Goal: Information Seeking & Learning: Learn about a topic

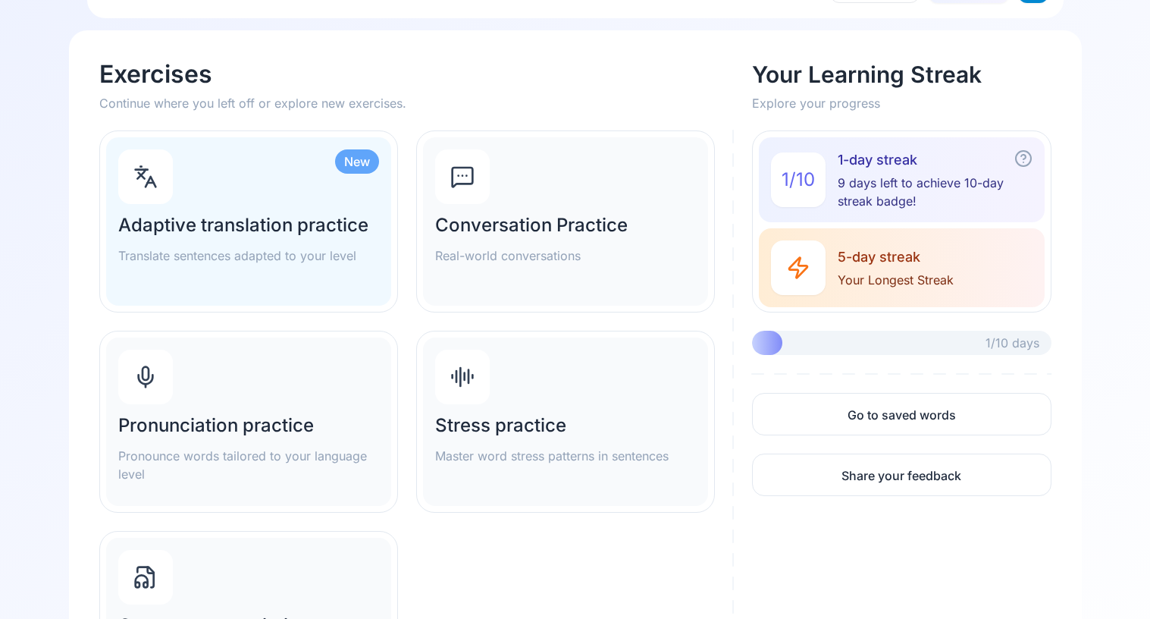
scroll to position [66, 0]
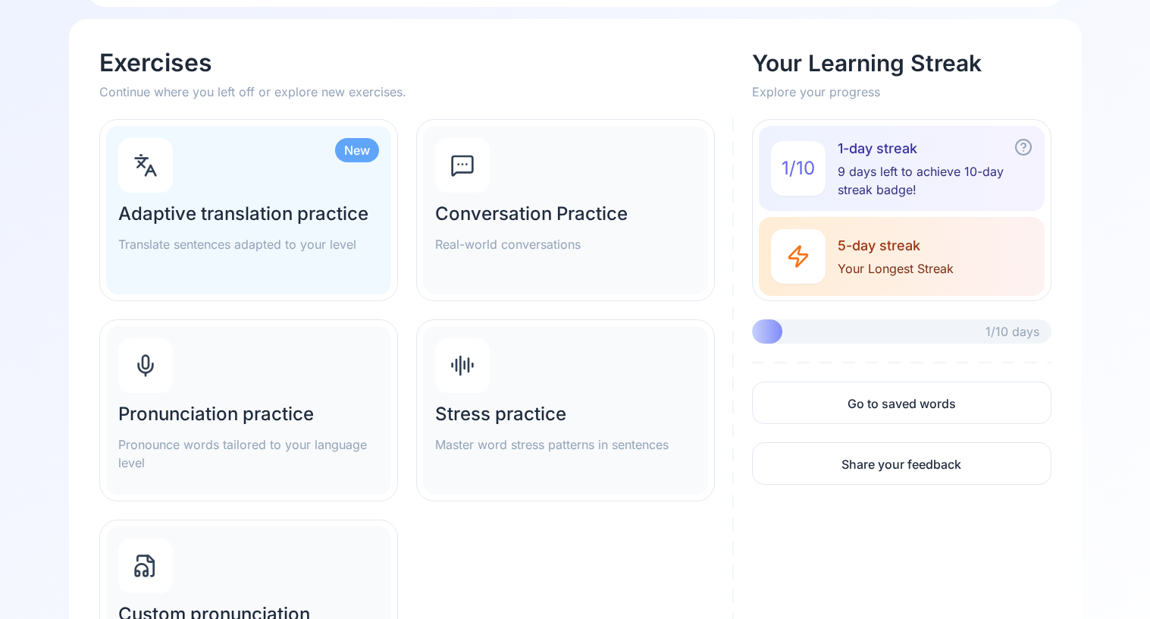
click at [356, 391] on div "Pronunciation practice Pronounce words tailored to your language level" at bounding box center [248, 410] width 285 height 168
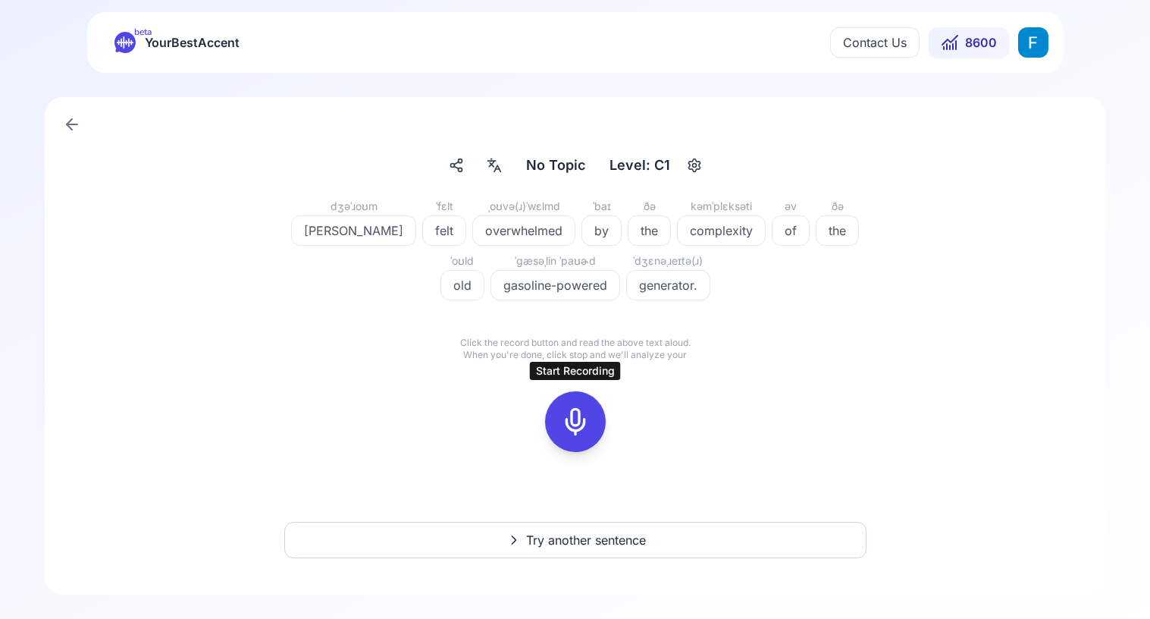
click at [590, 422] on div at bounding box center [575, 421] width 36 height 61
click at [581, 420] on icon at bounding box center [575, 421] width 30 height 30
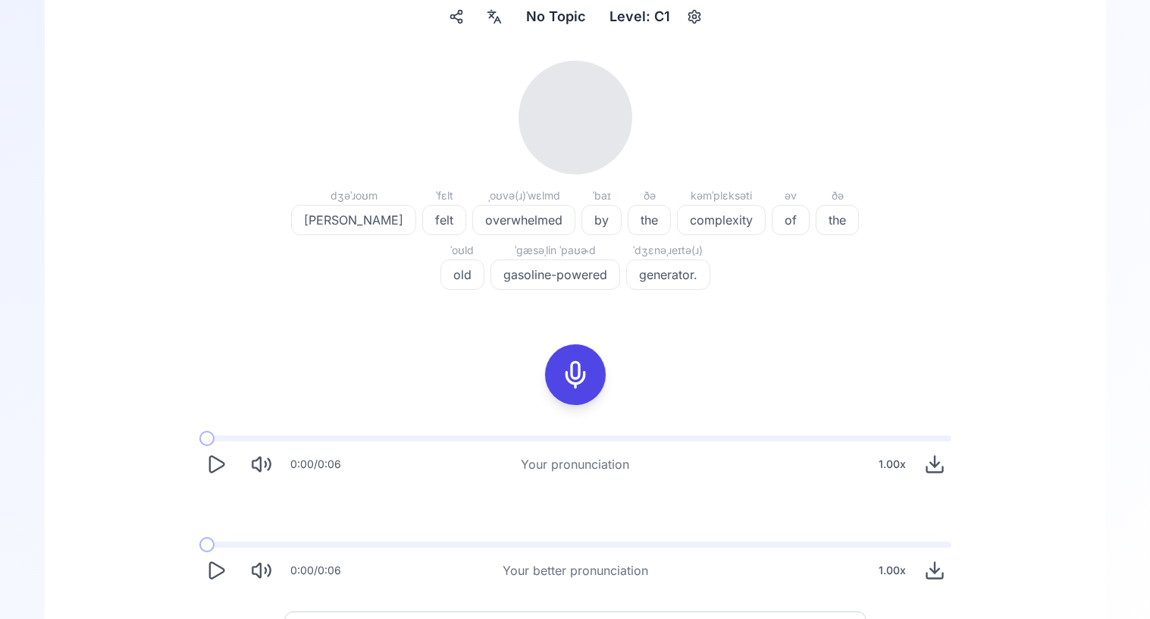
scroll to position [152, 0]
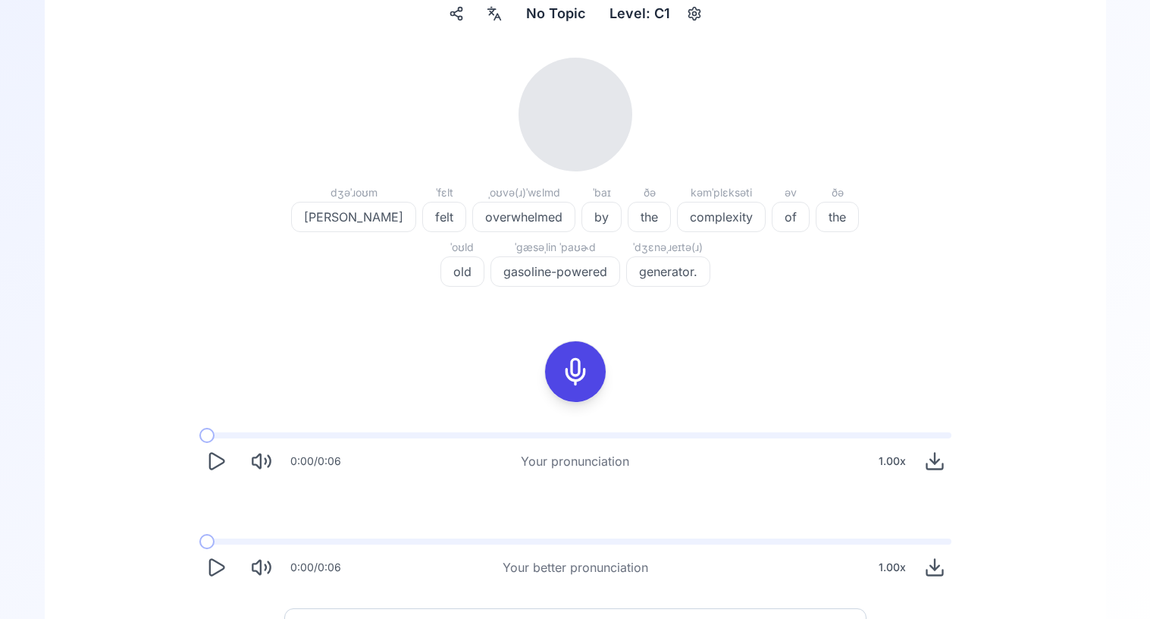
click at [217, 466] on icon "Play" at bounding box center [215, 460] width 21 height 21
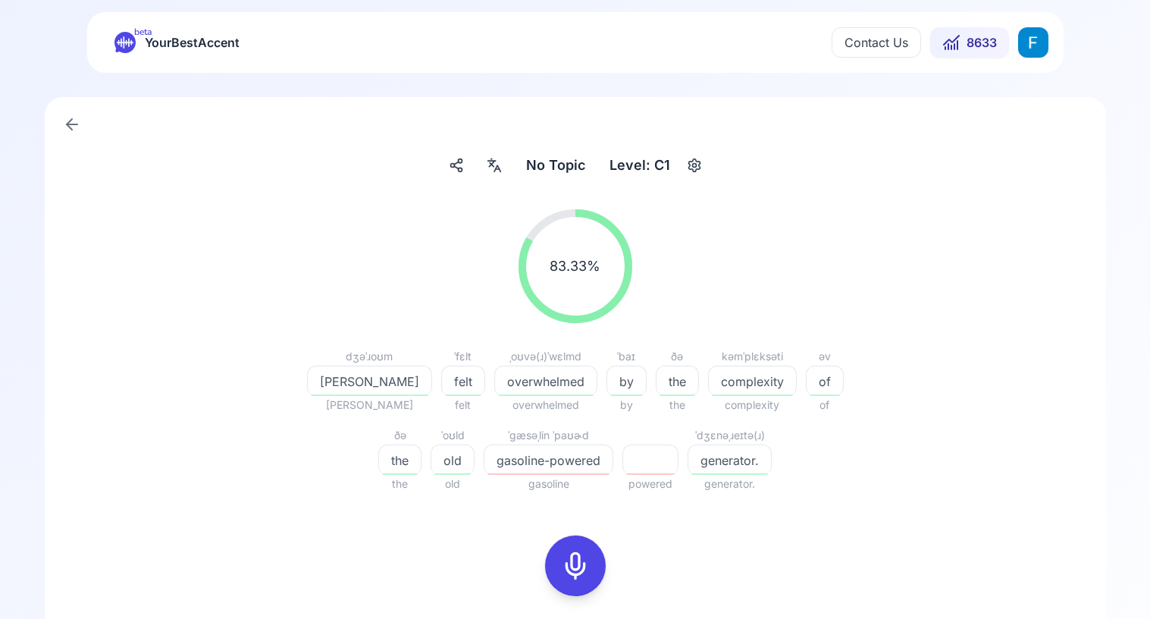
scroll to position [280, 0]
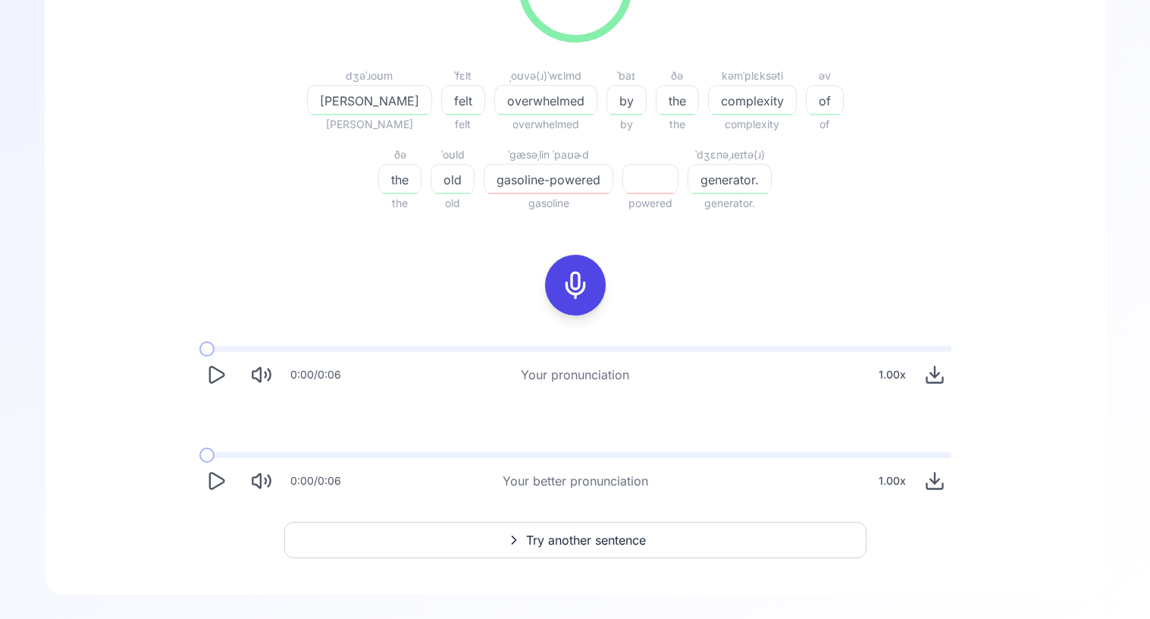
click at [211, 375] on icon "Play" at bounding box center [215, 374] width 21 height 21
click at [212, 378] on icon "Pause" at bounding box center [215, 374] width 21 height 21
click at [200, 349] on span at bounding box center [203, 349] width 8 height 6
click at [218, 375] on icon "Play" at bounding box center [215, 374] width 21 height 21
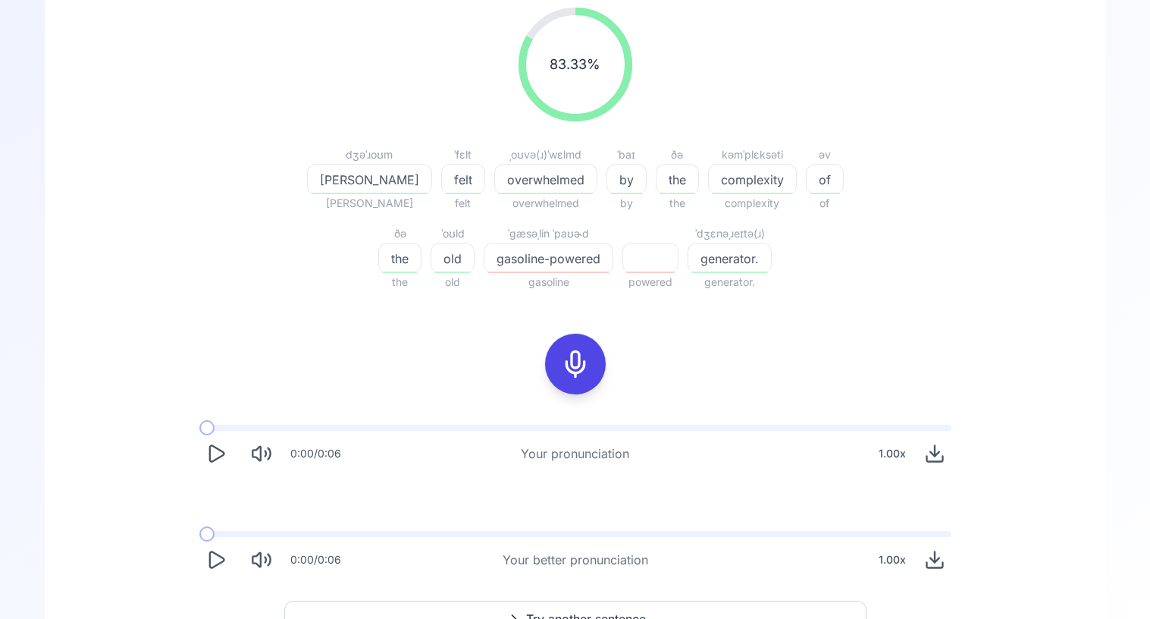
scroll to position [209, 0]
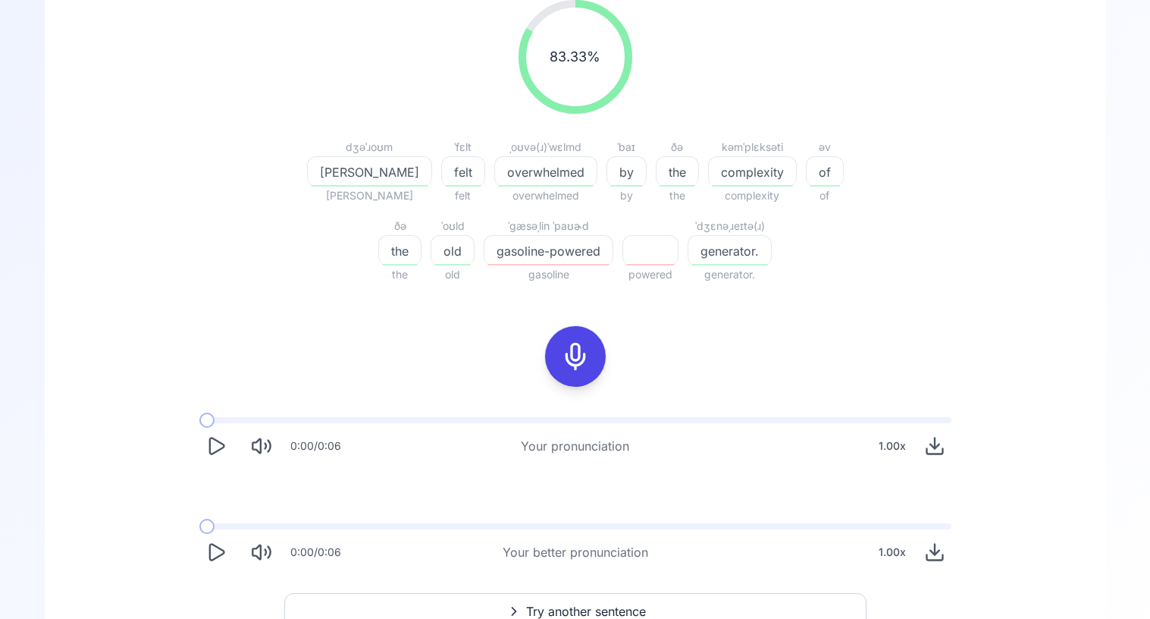
click at [210, 449] on icon "Play" at bounding box center [215, 445] width 21 height 21
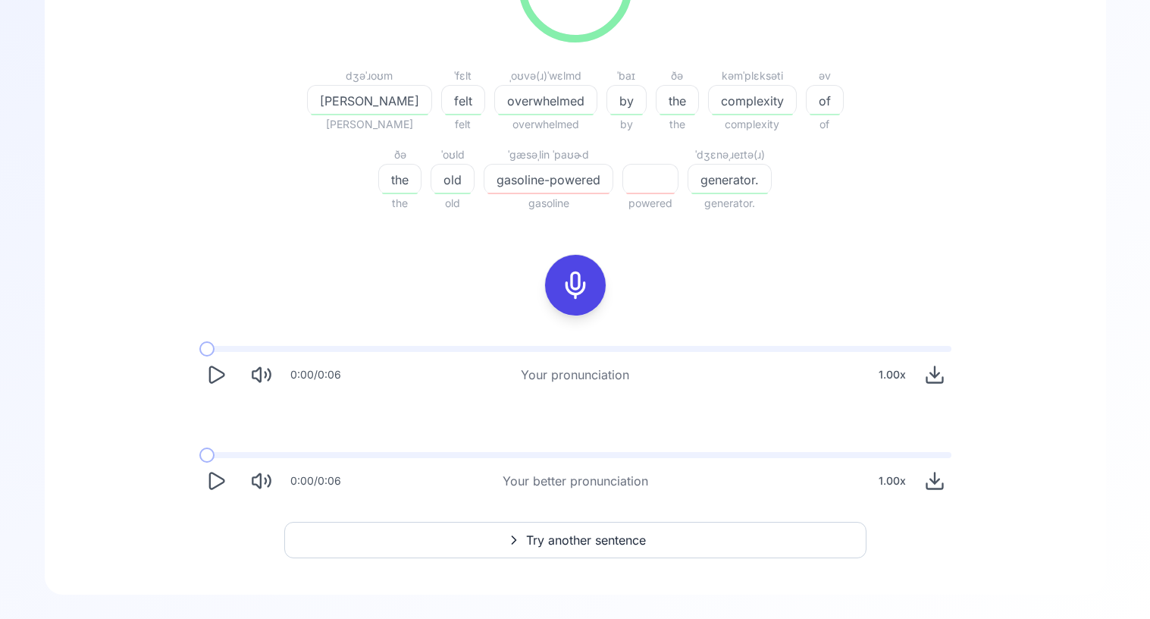
click at [215, 487] on icon "Play" at bounding box center [216, 480] width 14 height 16
click at [215, 480] on icon "Play" at bounding box center [215, 480] width 21 height 21
